Goal: Task Accomplishment & Management: Use online tool/utility

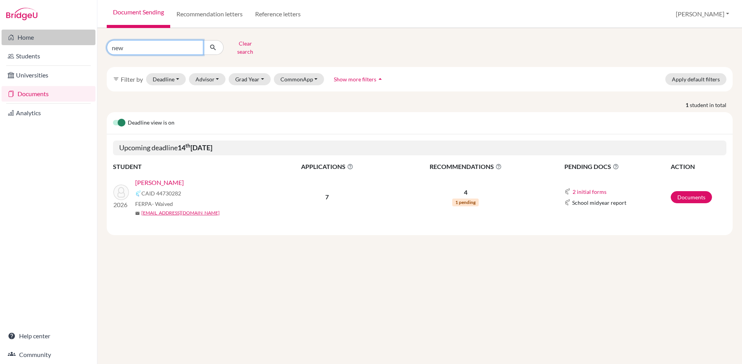
drag, startPoint x: 136, startPoint y: 45, endPoint x: 54, endPoint y: 39, distance: 82.0
click at [54, 39] on div "Home Students Universities Documents Analytics Help center Community Document S…" at bounding box center [371, 182] width 742 height 364
type input "[PERSON_NAME]"
click at [209, 44] on icon "submit" at bounding box center [213, 48] width 8 height 8
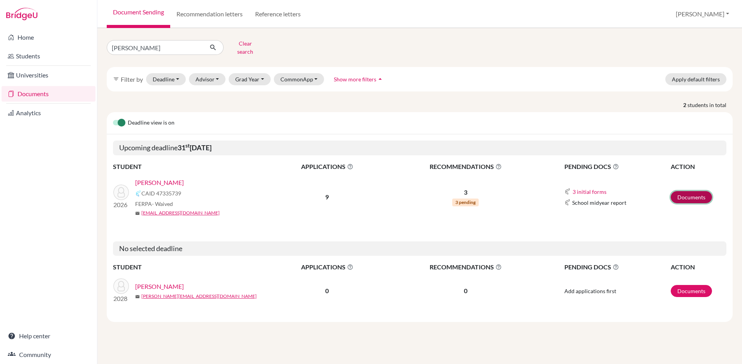
click at [686, 193] on link "Documents" at bounding box center [691, 197] width 41 height 12
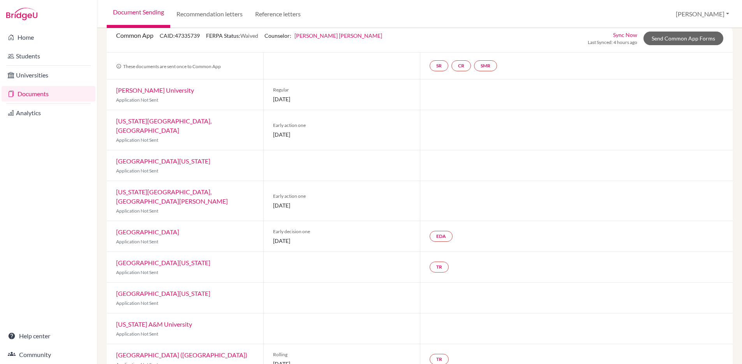
scroll to position [53, 0]
click at [662, 37] on link "Send Common App Forms" at bounding box center [683, 37] width 80 height 14
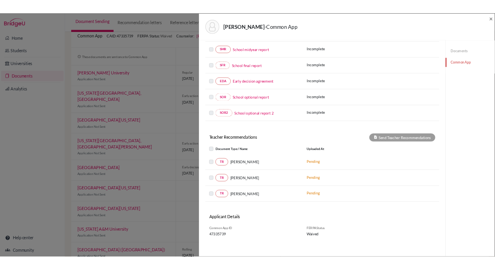
scroll to position [148, 0]
